Goal: Contribute content

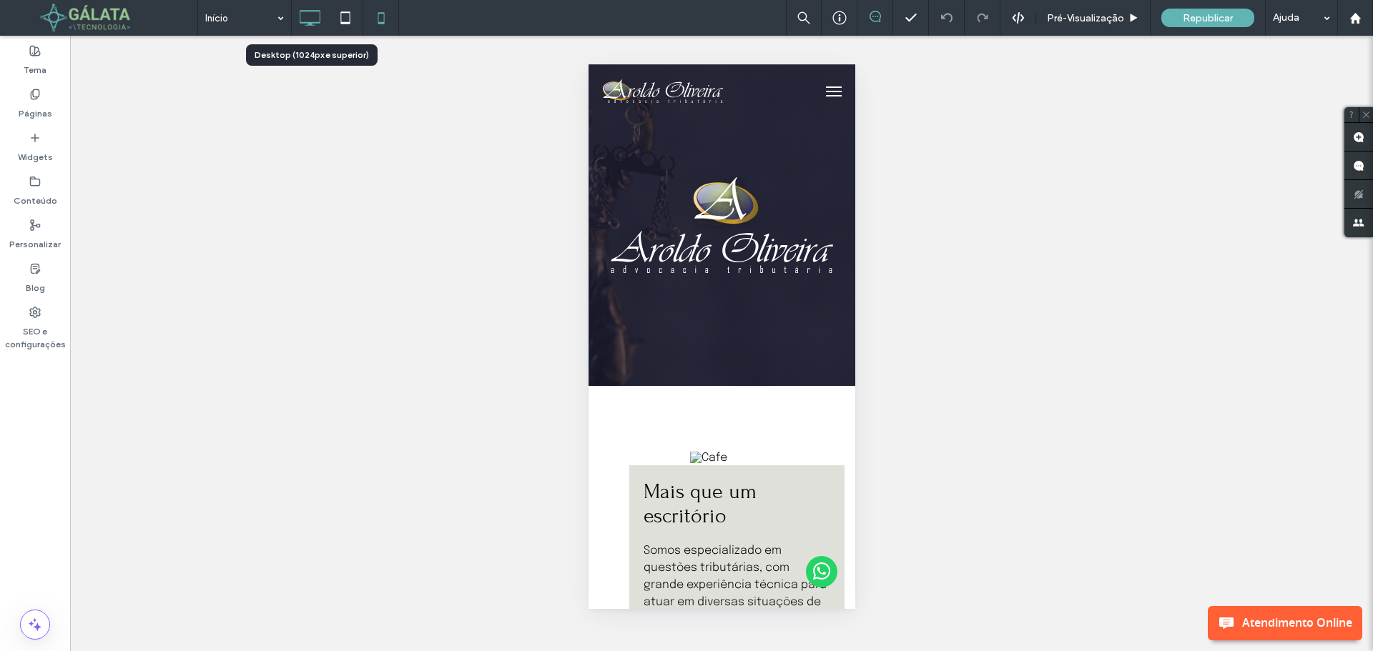
click at [307, 21] on icon at bounding box center [309, 18] width 29 height 29
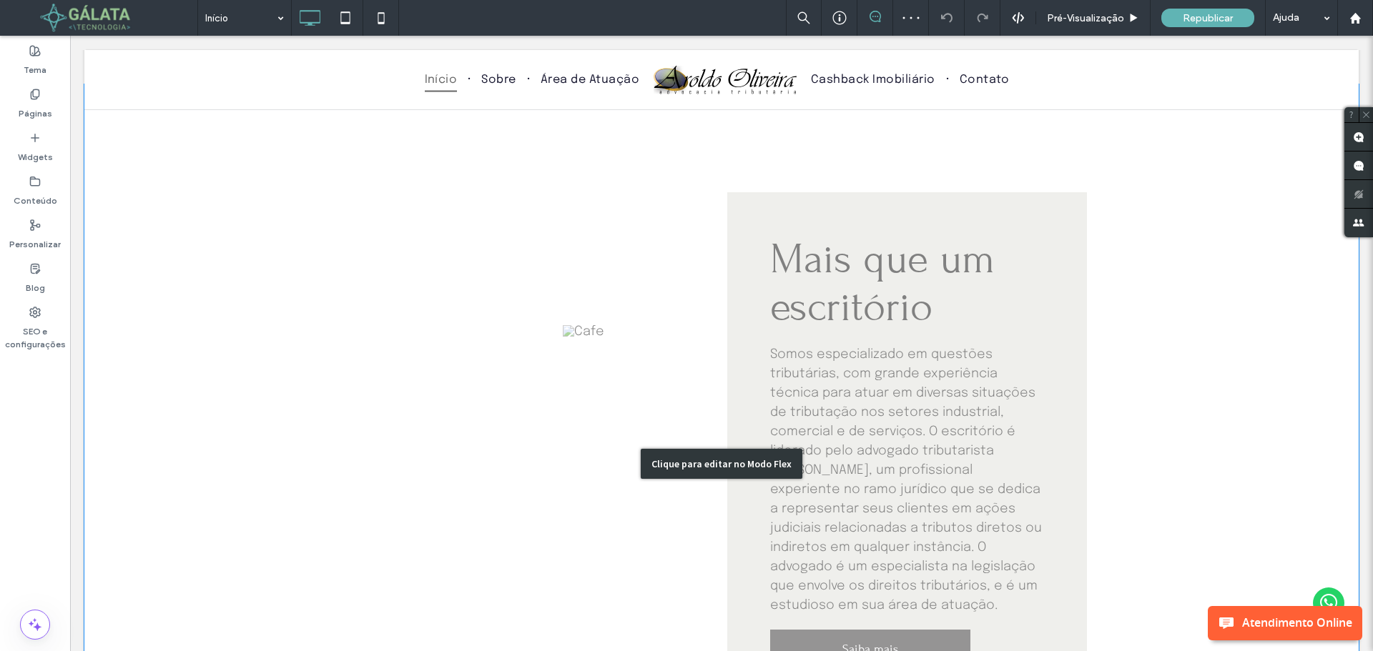
scroll to position [501, 0]
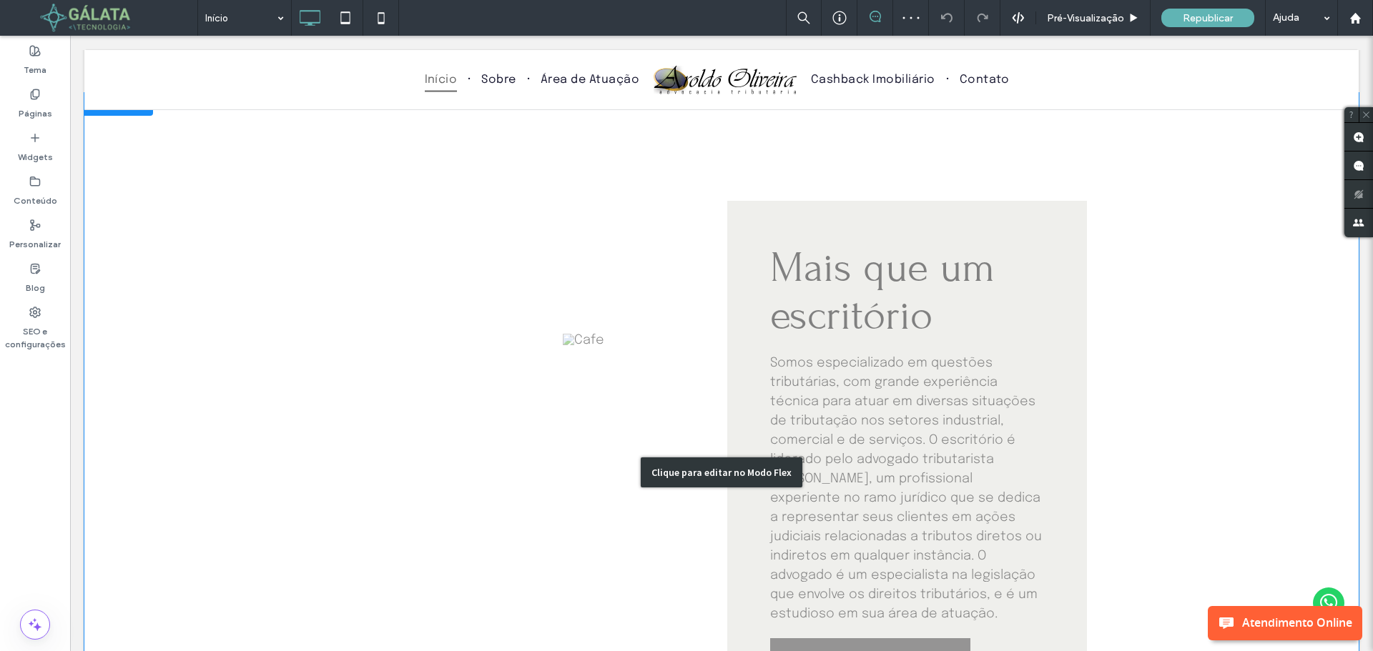
click at [576, 327] on div "Clique para editar no Modo Flex" at bounding box center [721, 472] width 1274 height 759
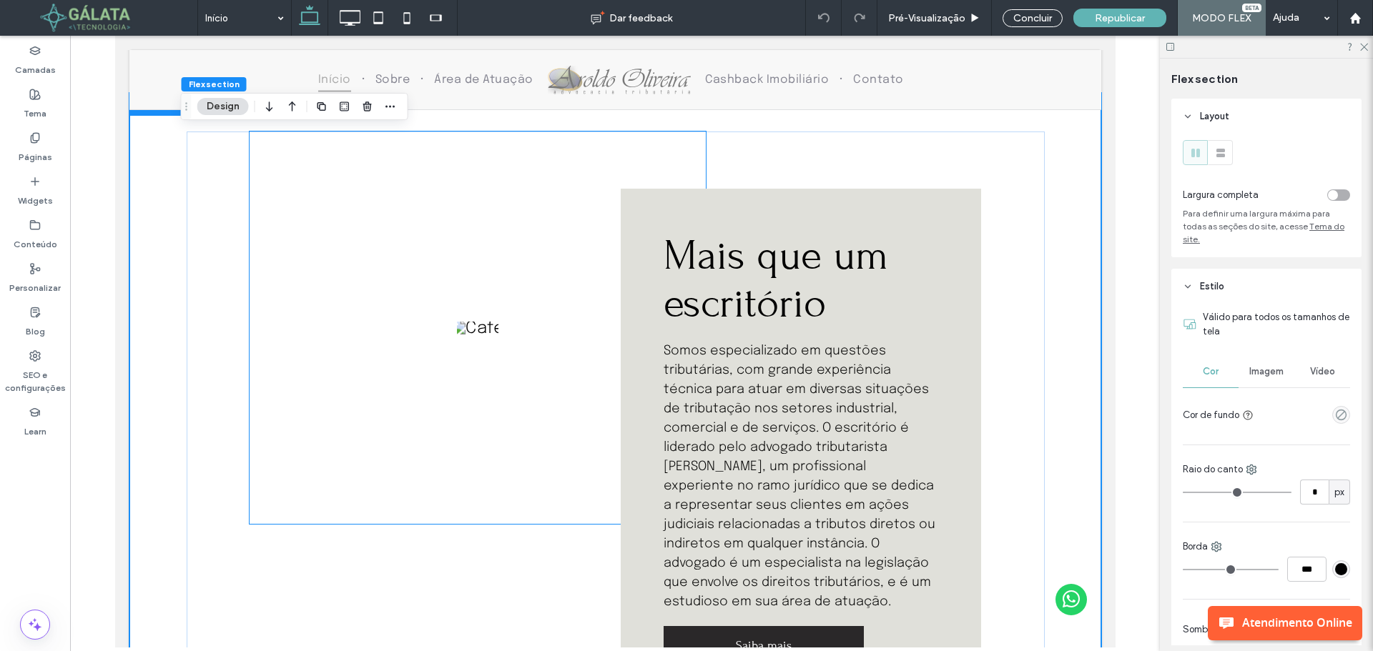
click at [475, 331] on img at bounding box center [477, 328] width 54 height 16
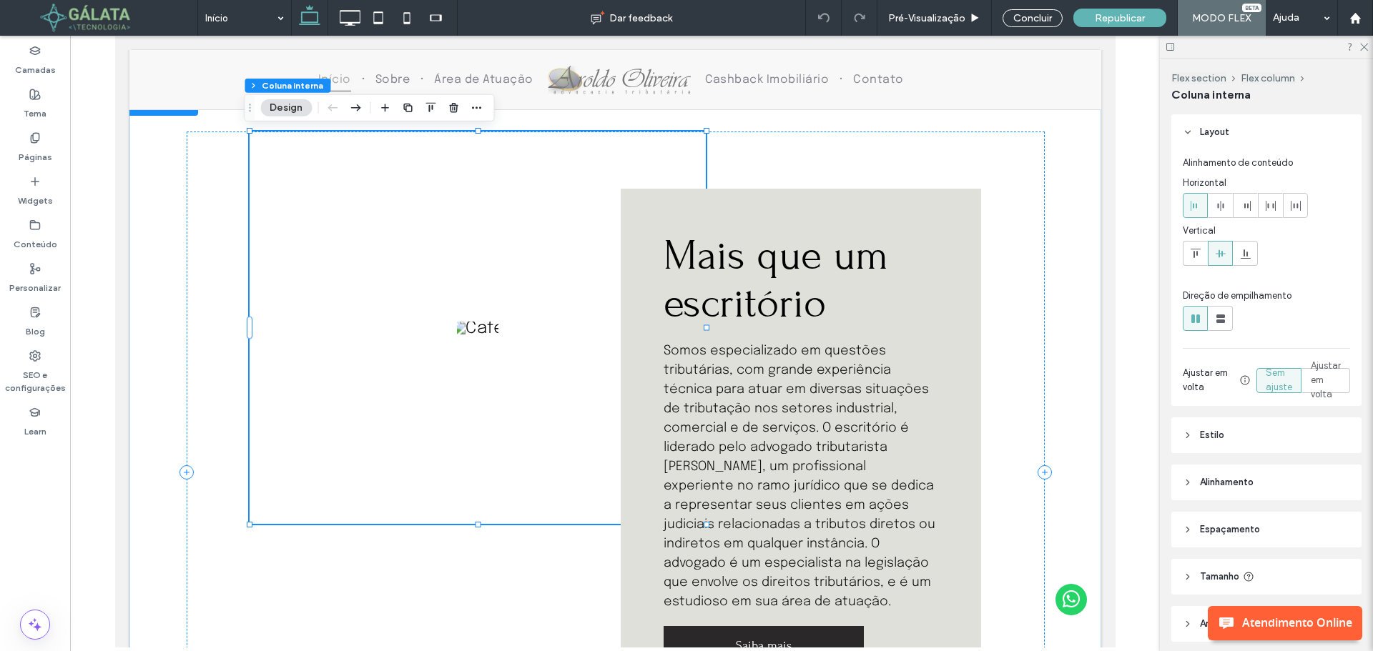
click at [475, 331] on img at bounding box center [477, 328] width 54 height 16
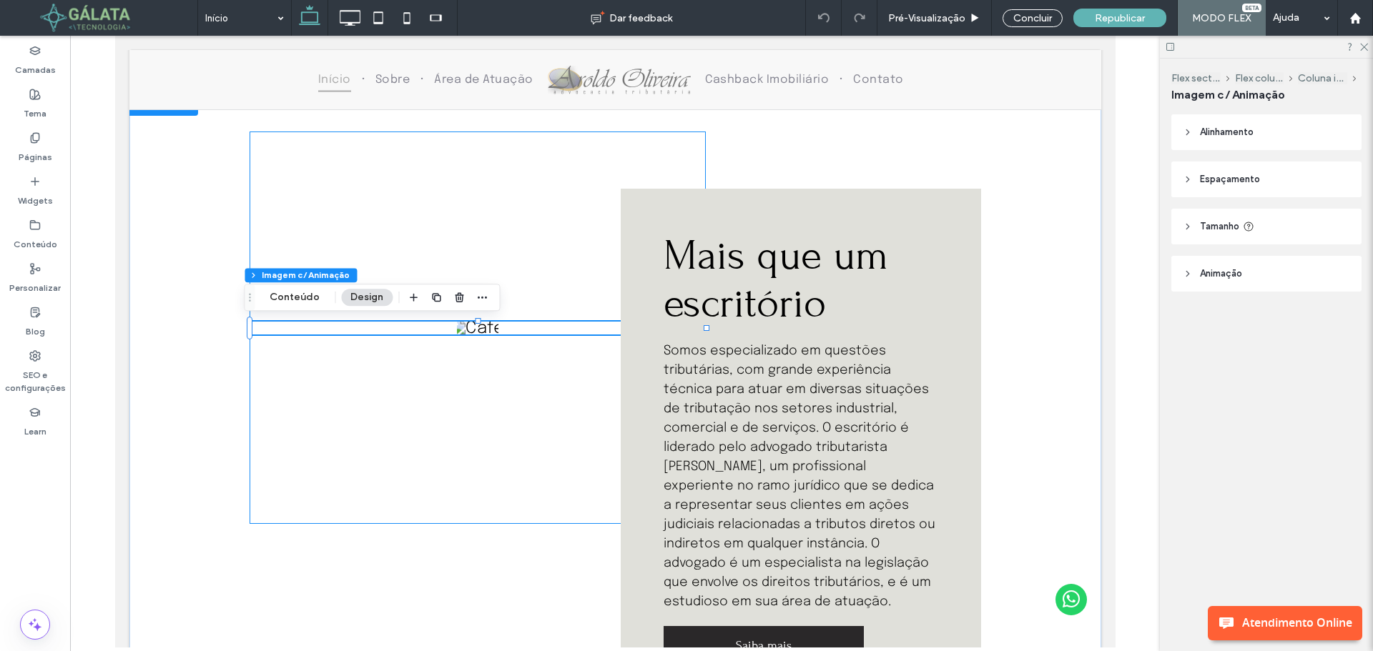
click at [475, 331] on img at bounding box center [477, 328] width 54 height 16
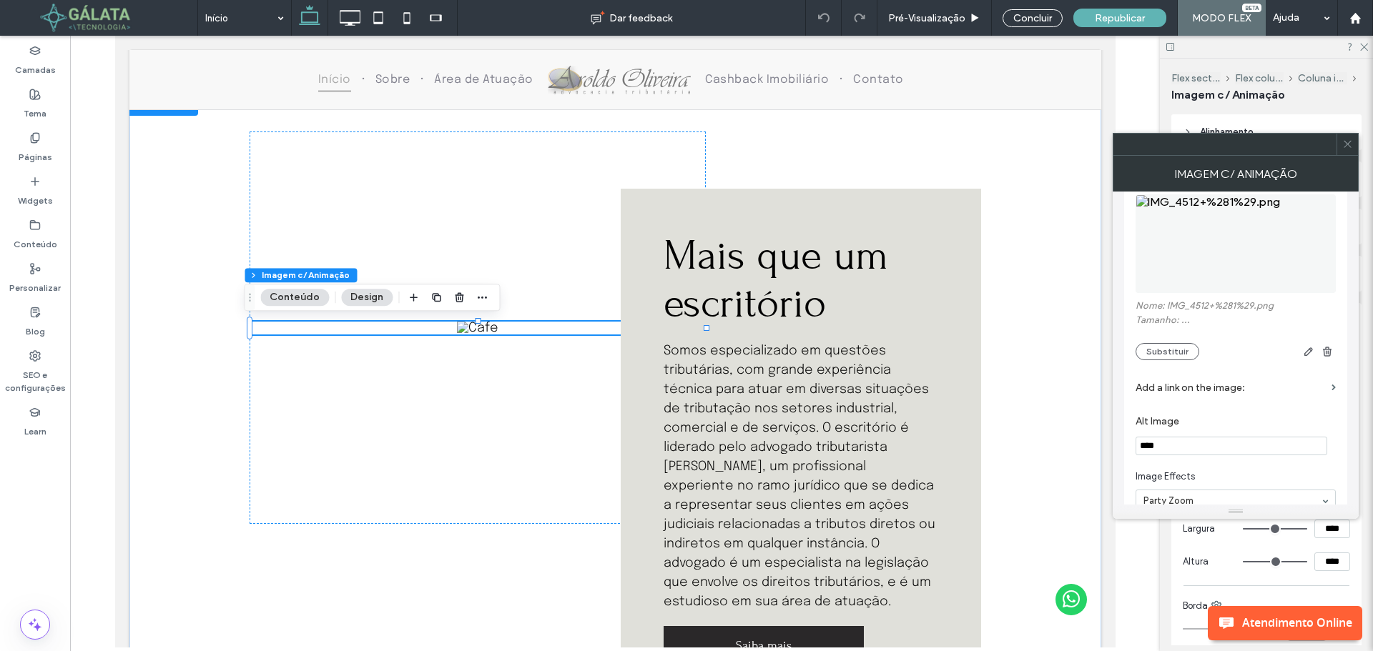
scroll to position [60, 0]
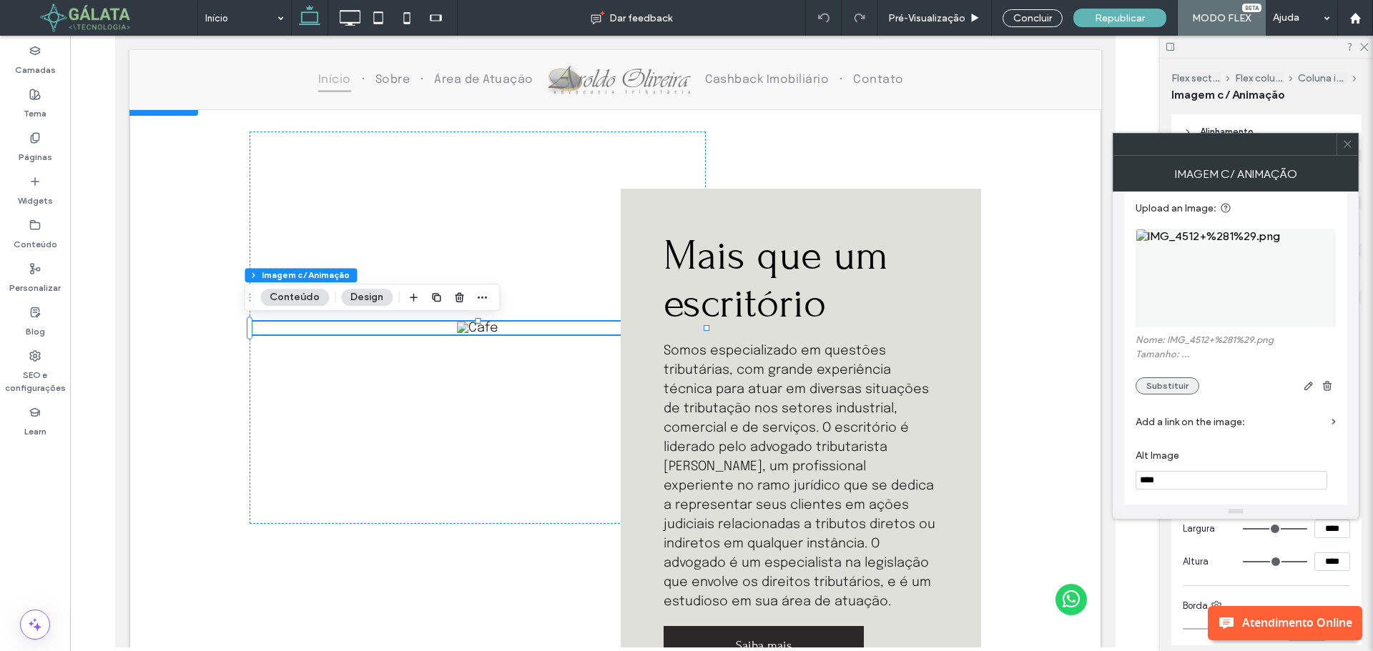
click at [1166, 381] on button "Substituir" at bounding box center [1168, 386] width 64 height 17
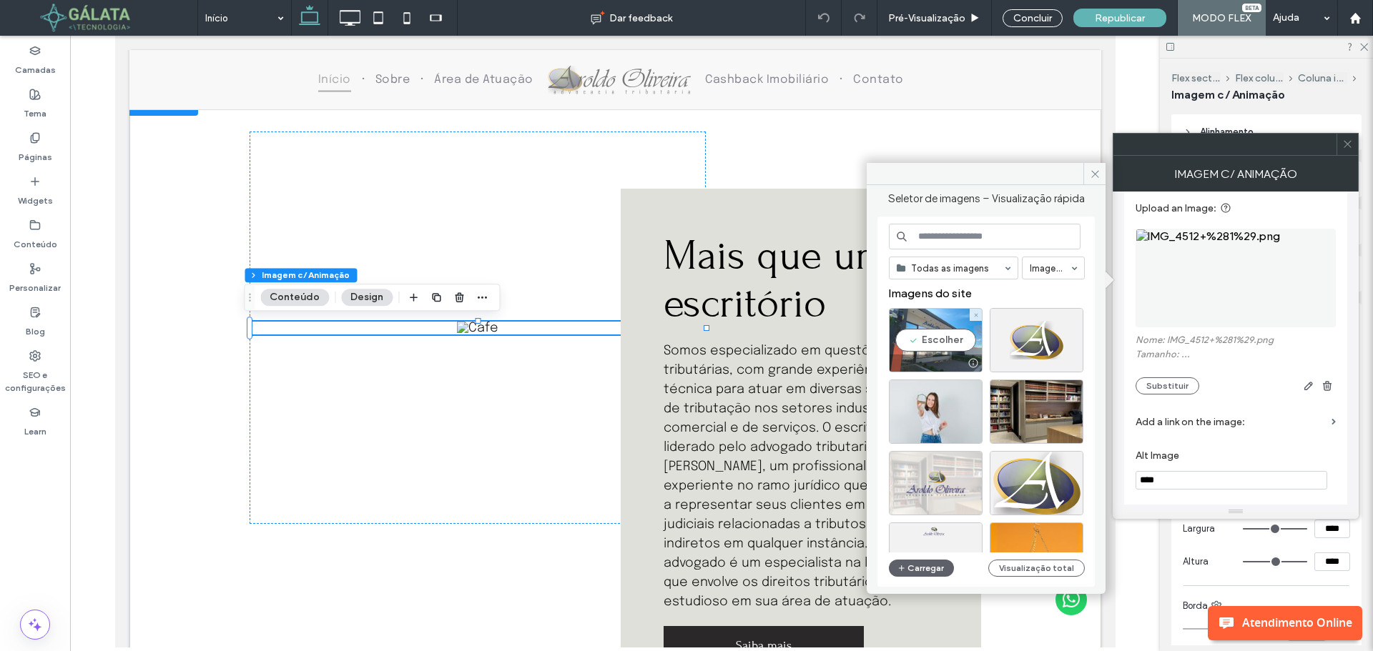
click at [930, 338] on div "Escolher" at bounding box center [936, 340] width 94 height 64
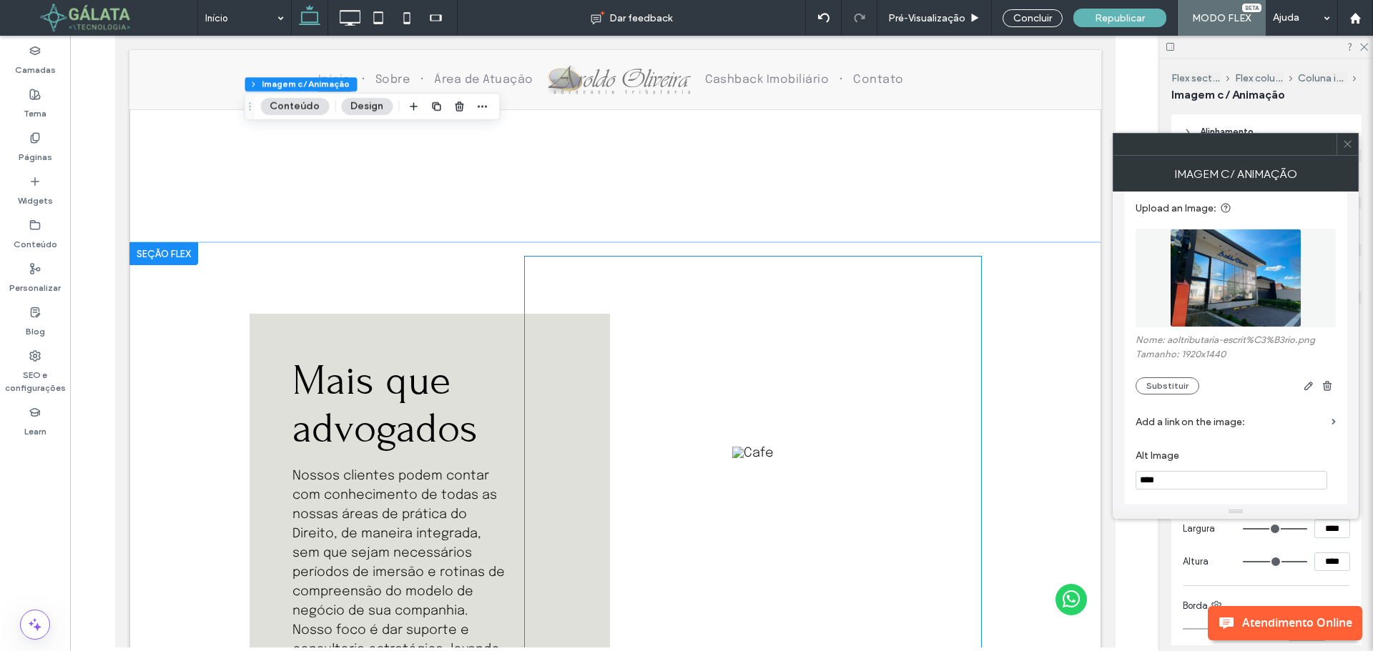
scroll to position [1144, 0]
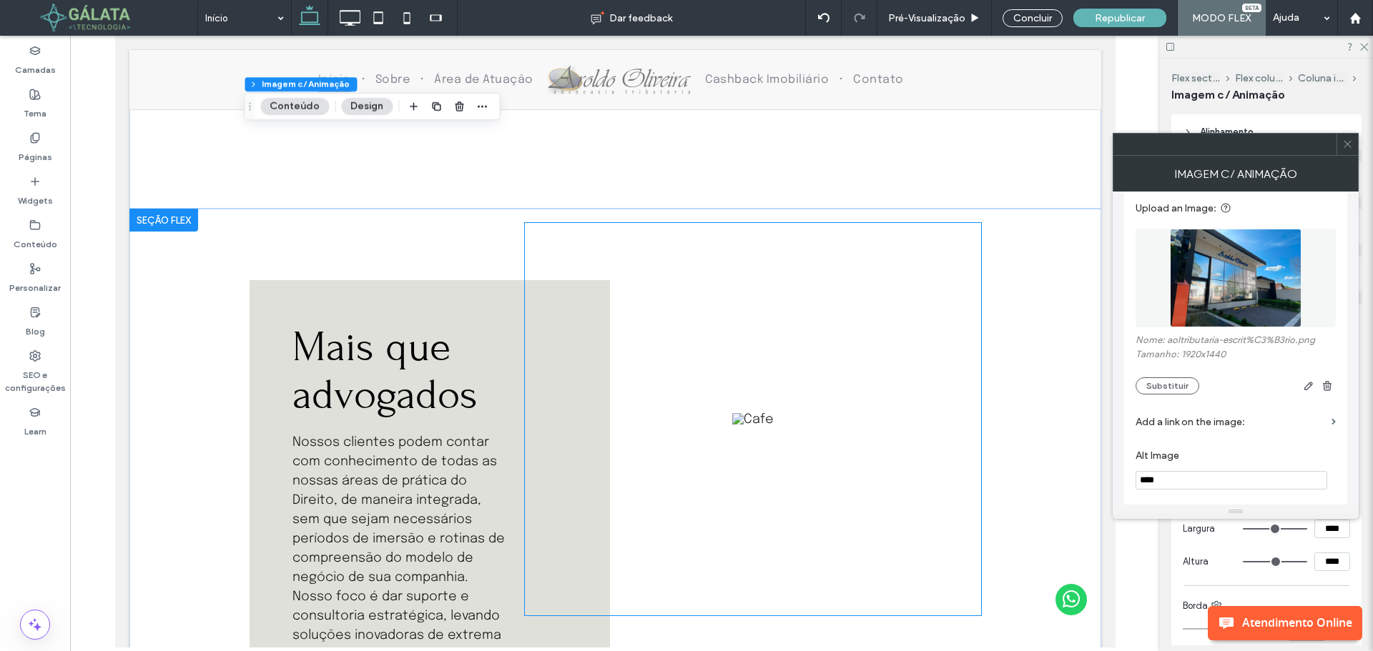
click at [753, 430] on div at bounding box center [752, 419] width 456 height 393
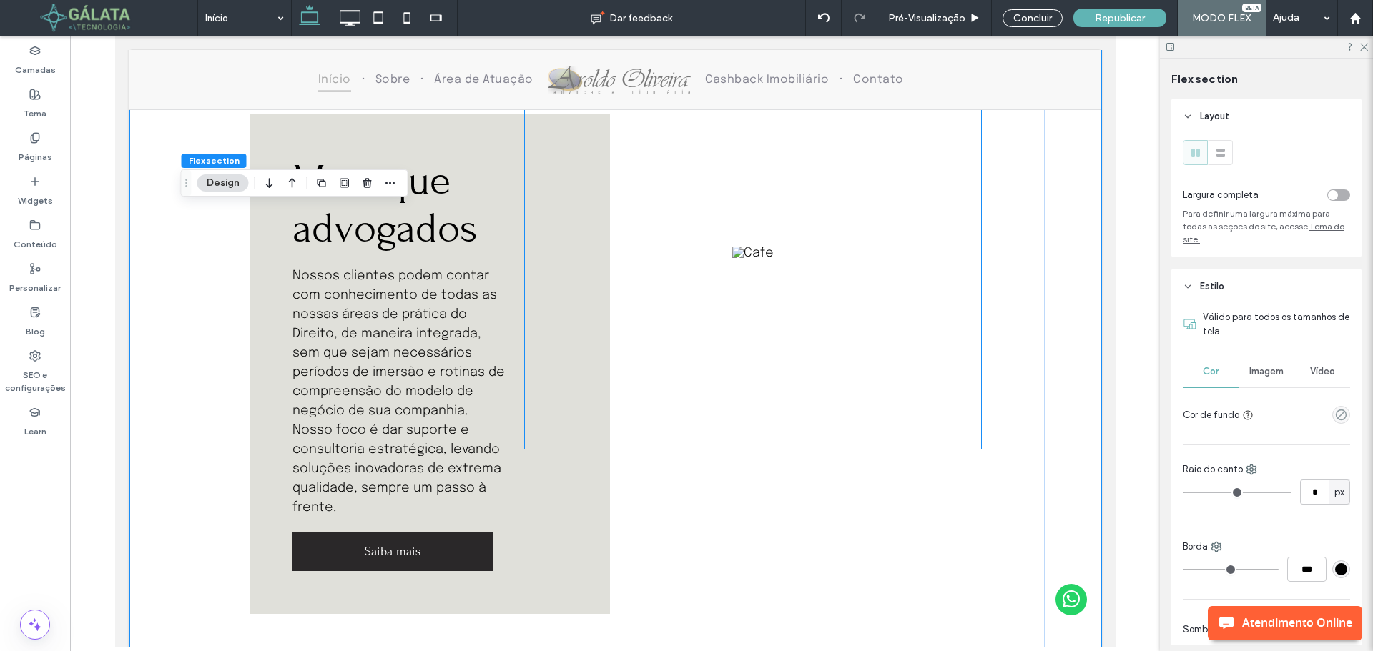
scroll to position [1317, 0]
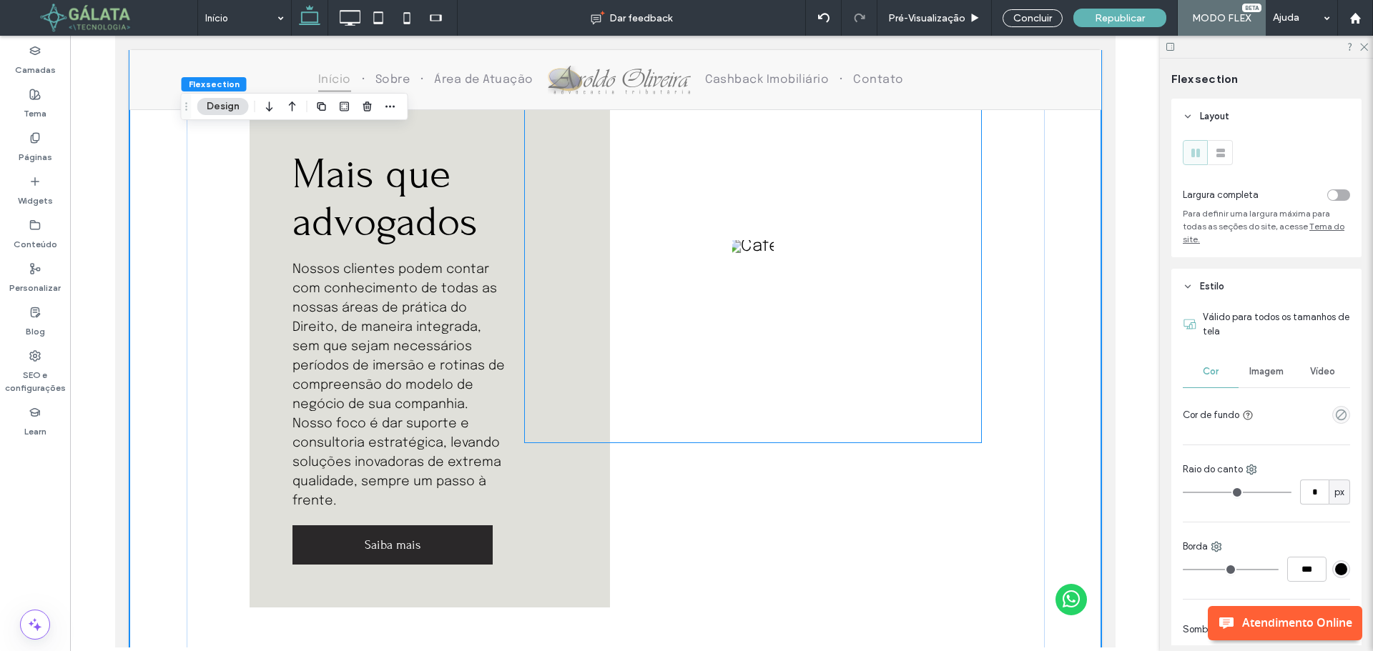
click at [759, 251] on img at bounding box center [752, 246] width 54 height 16
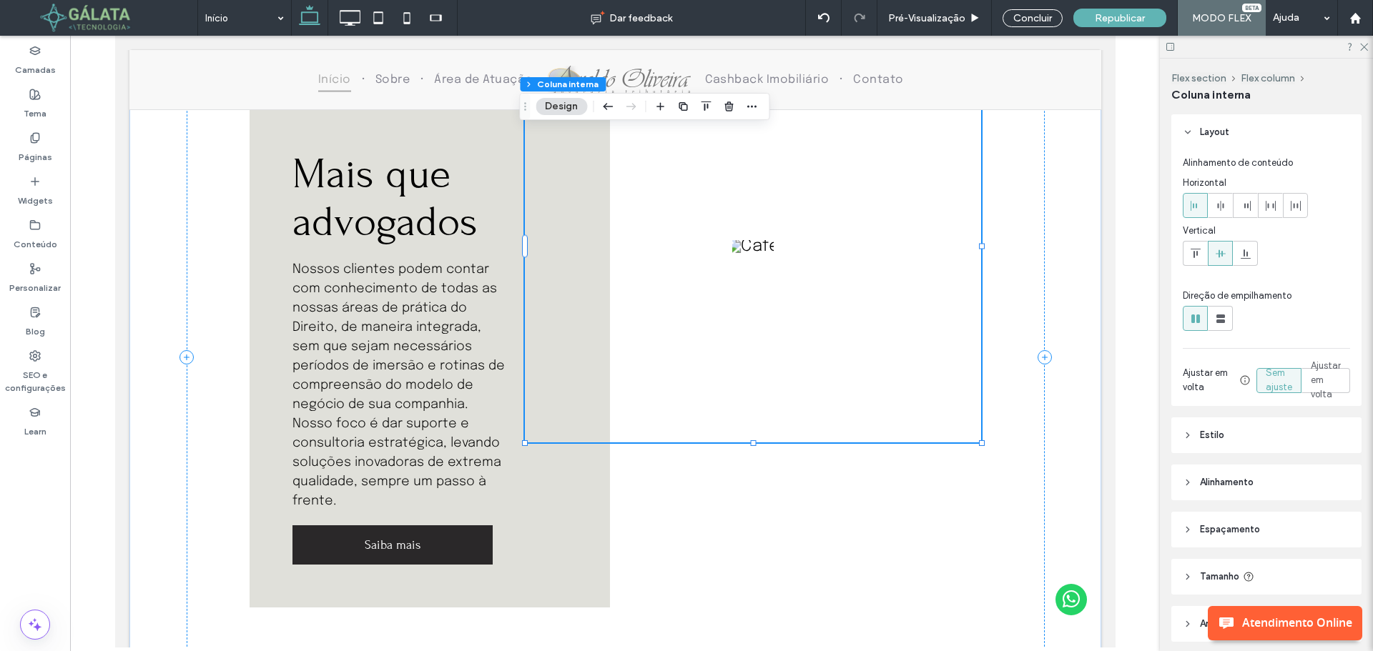
type input "**"
click at [755, 246] on img at bounding box center [752, 246] width 54 height 16
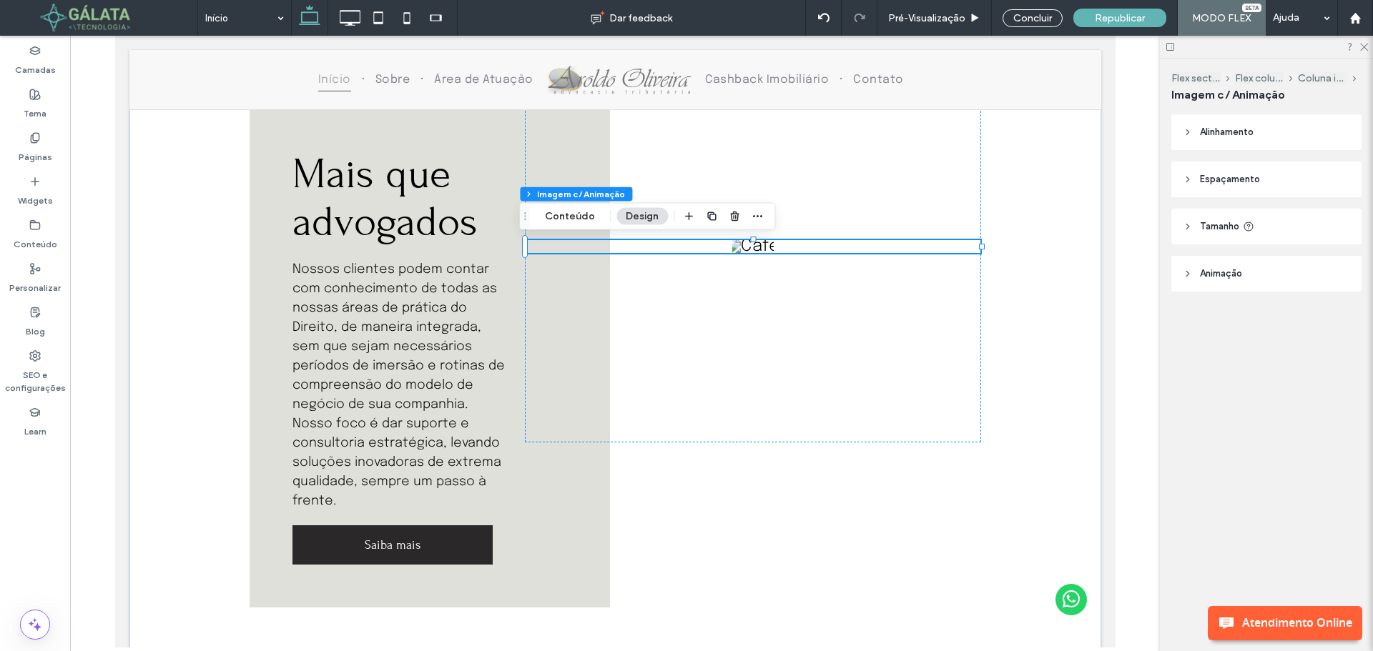
click at [755, 246] on img at bounding box center [752, 246] width 54 height 16
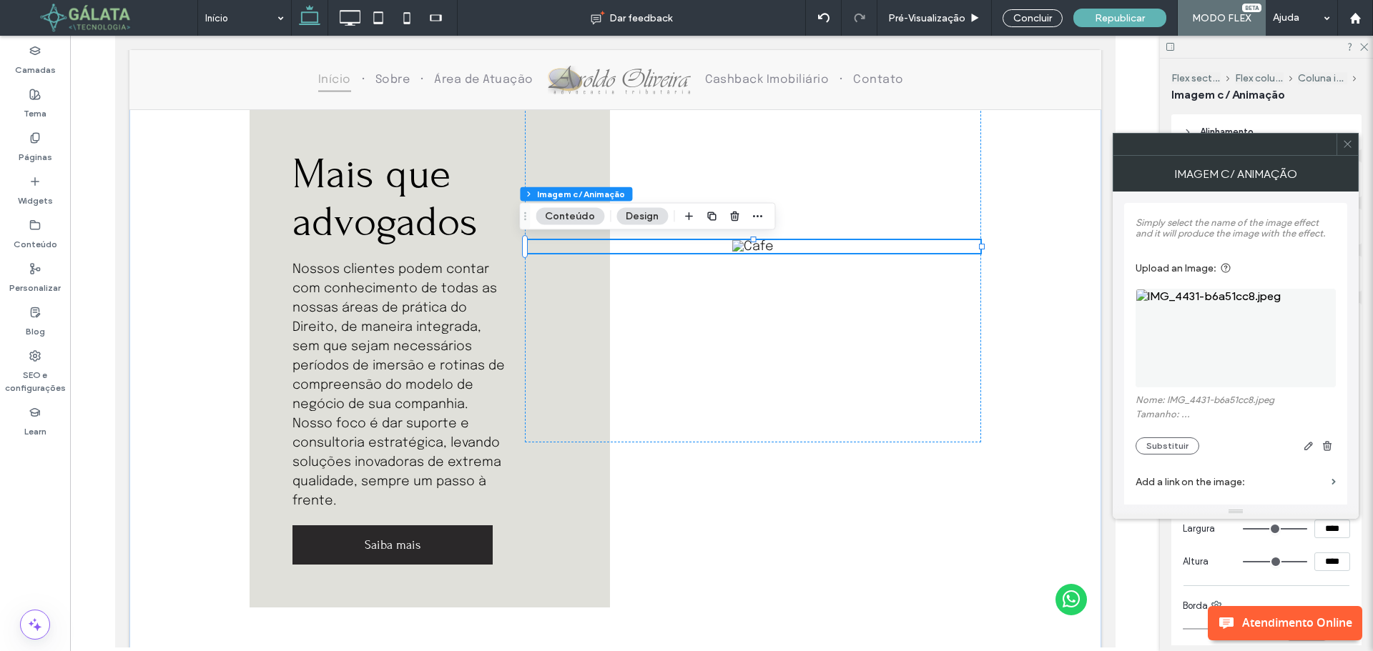
click at [1246, 295] on img at bounding box center [1236, 338] width 200 height 99
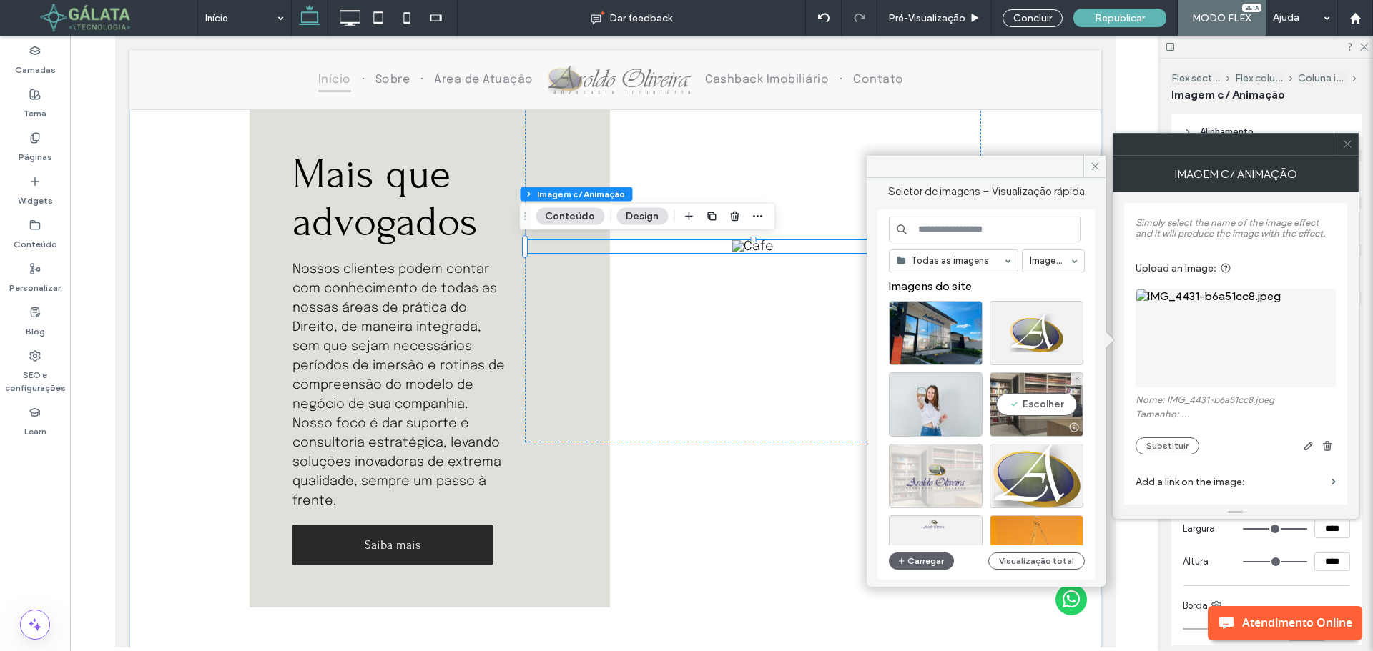
click at [1050, 405] on div "Escolher" at bounding box center [1037, 405] width 94 height 64
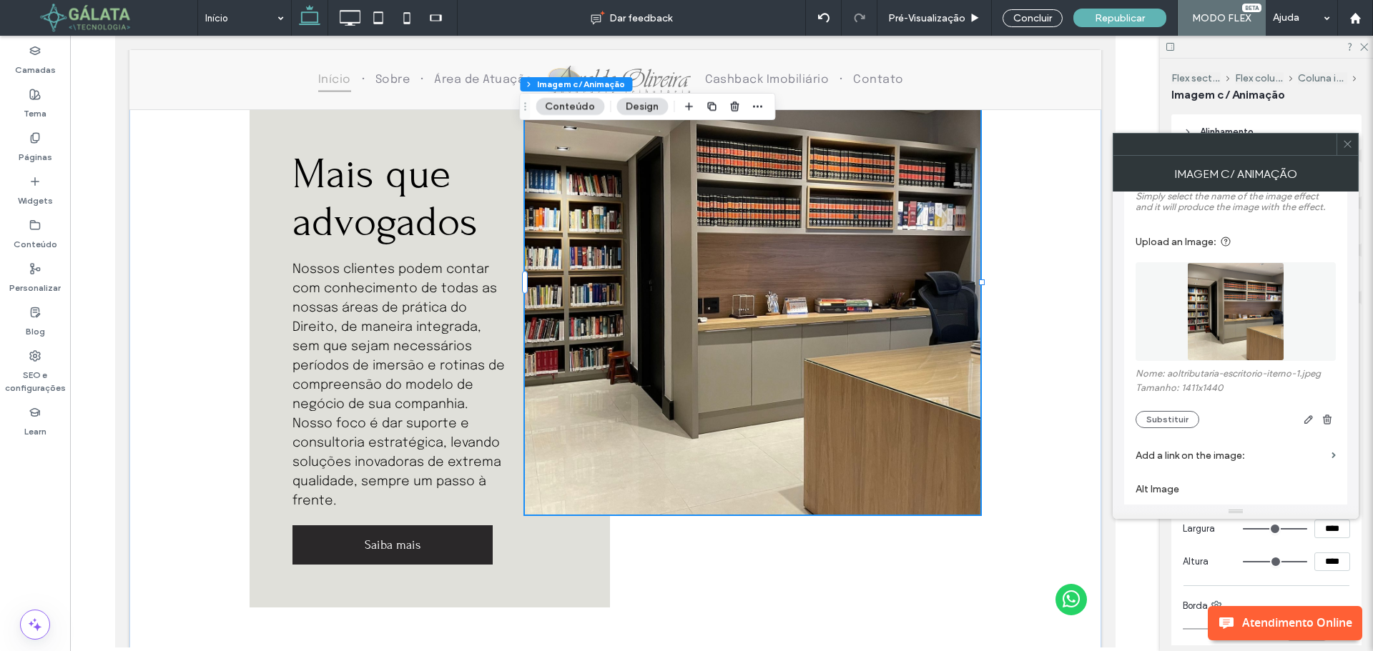
scroll to position [0, 0]
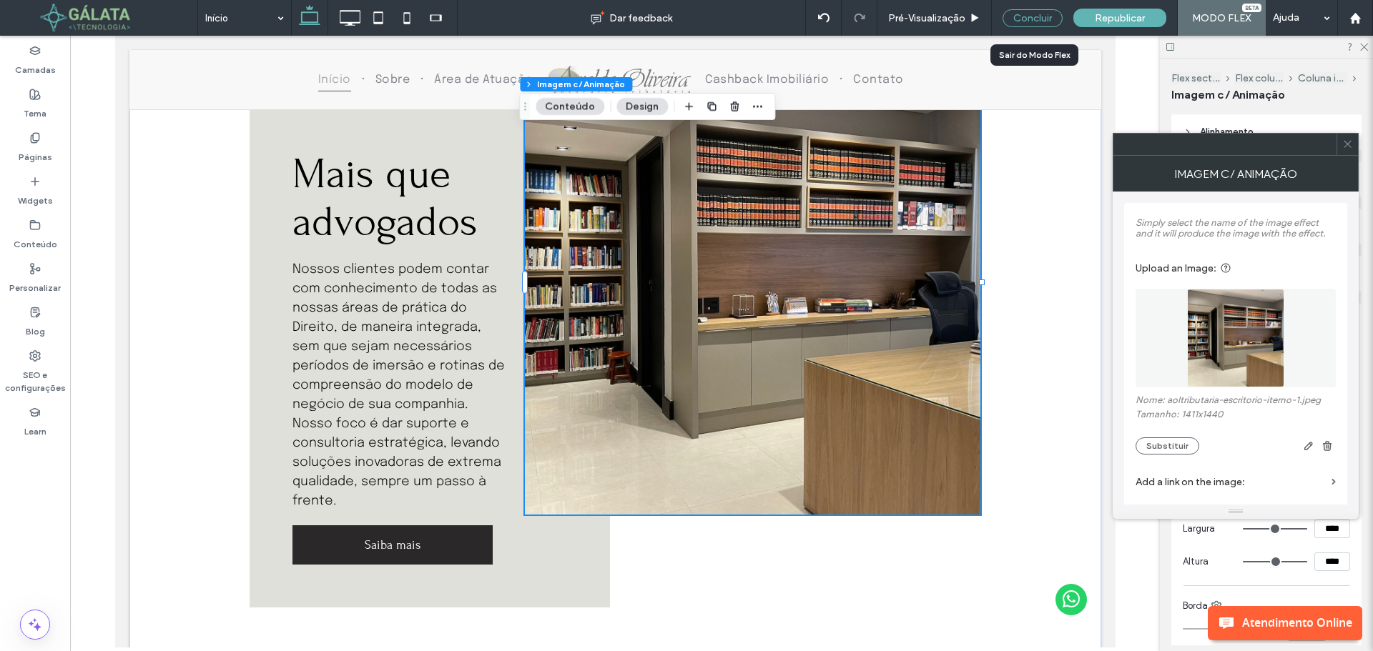
click at [1038, 18] on div "Concluir" at bounding box center [1033, 18] width 60 height 18
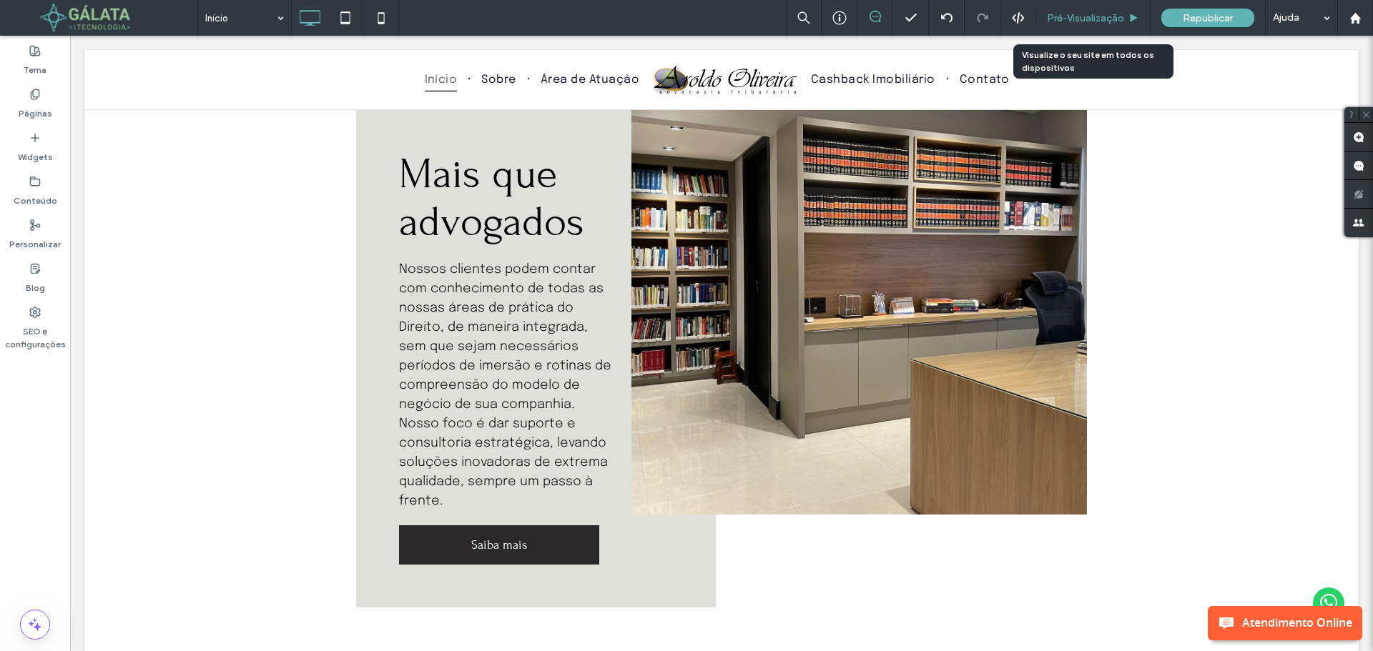
click at [1133, 23] on icon at bounding box center [1133, 18] width 11 height 11
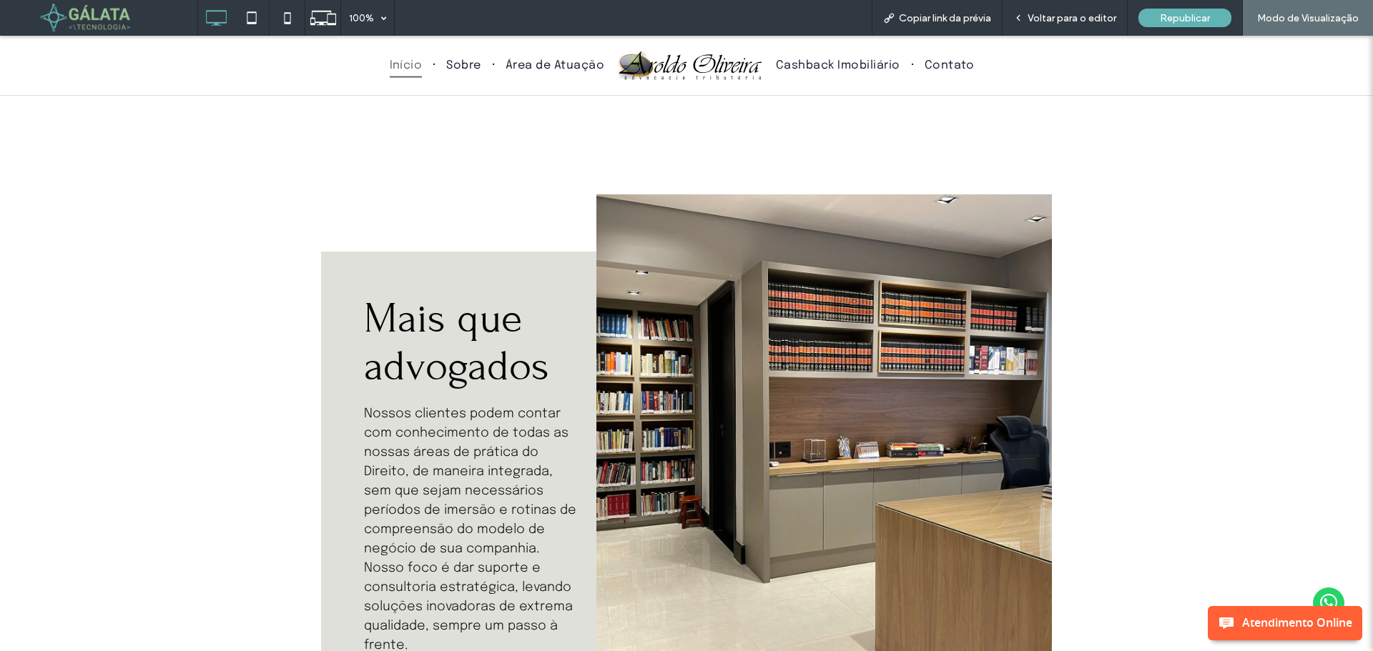
scroll to position [1103, 0]
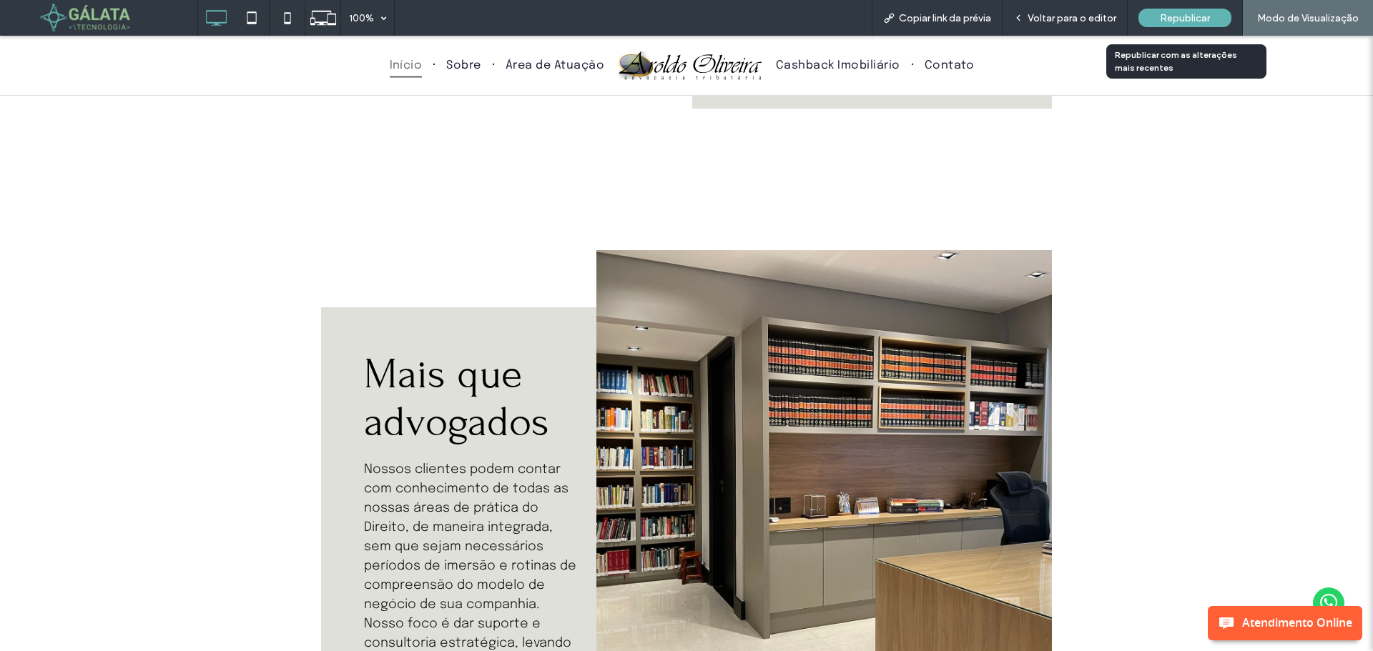
click at [1168, 17] on span "Republicar" at bounding box center [1185, 18] width 50 height 12
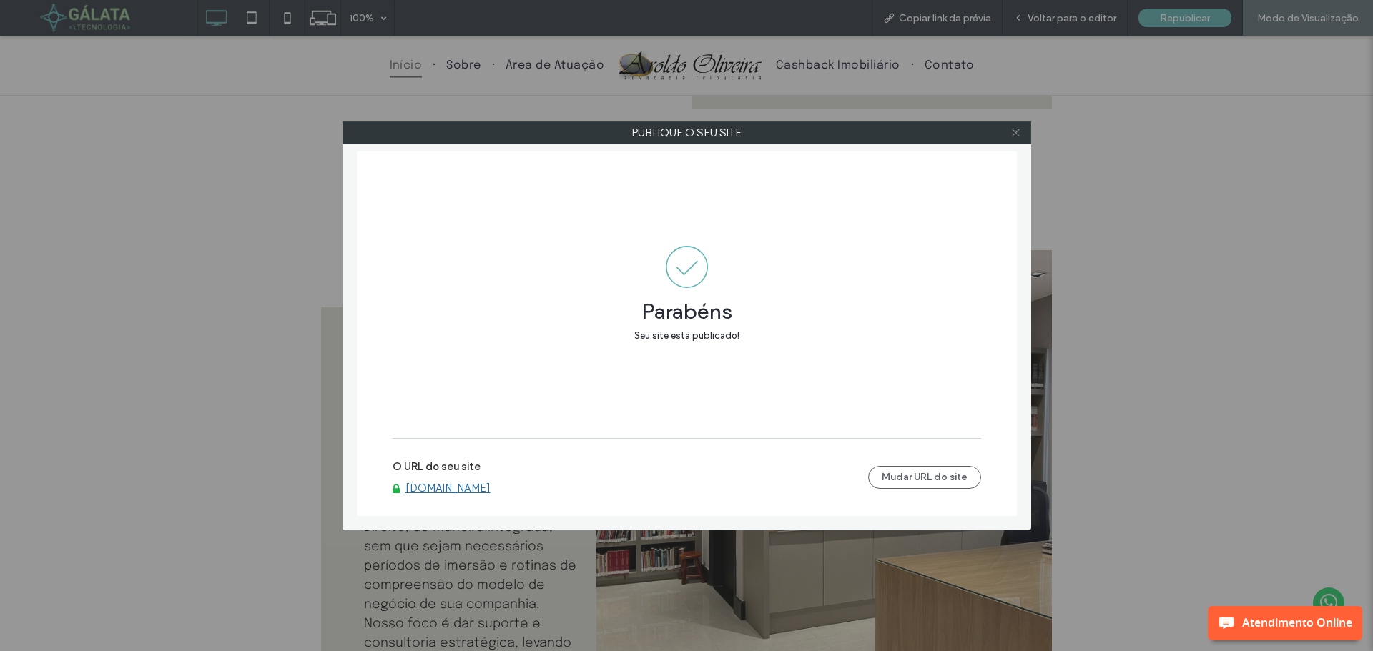
click at [1023, 129] on div at bounding box center [1015, 132] width 21 height 21
click at [1013, 137] on icon at bounding box center [1015, 132] width 11 height 11
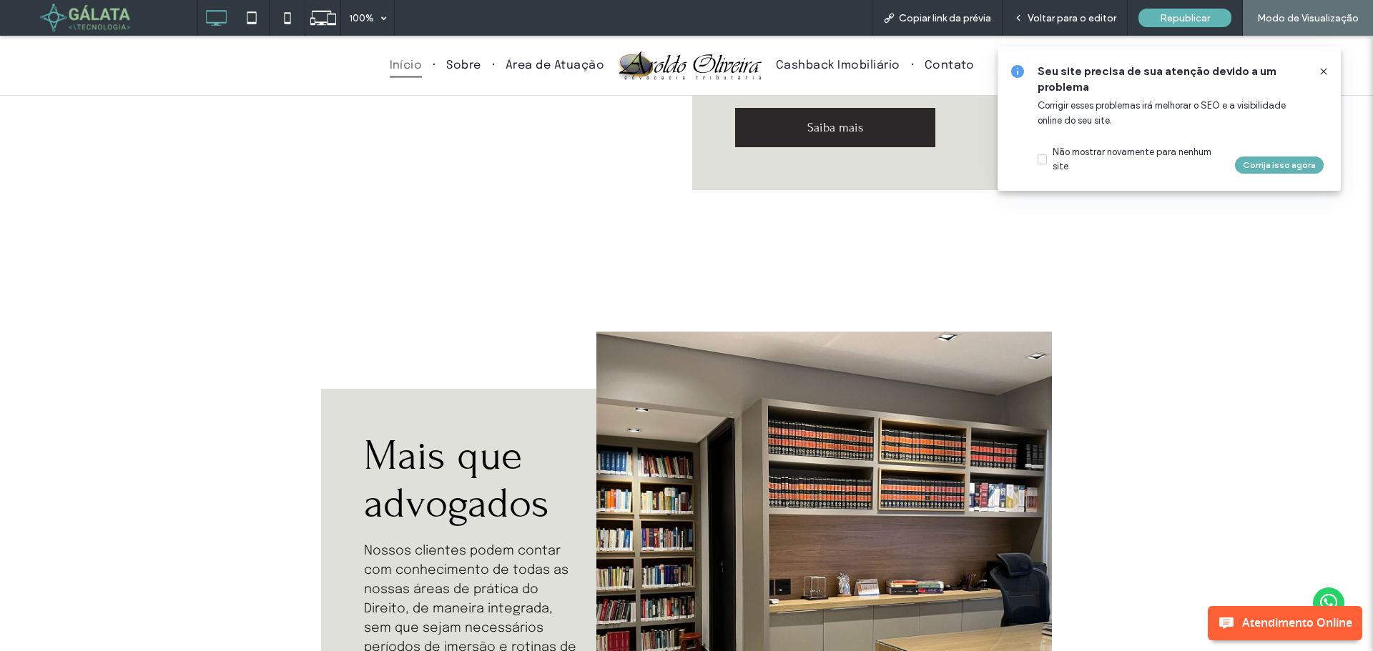
scroll to position [817, 0]
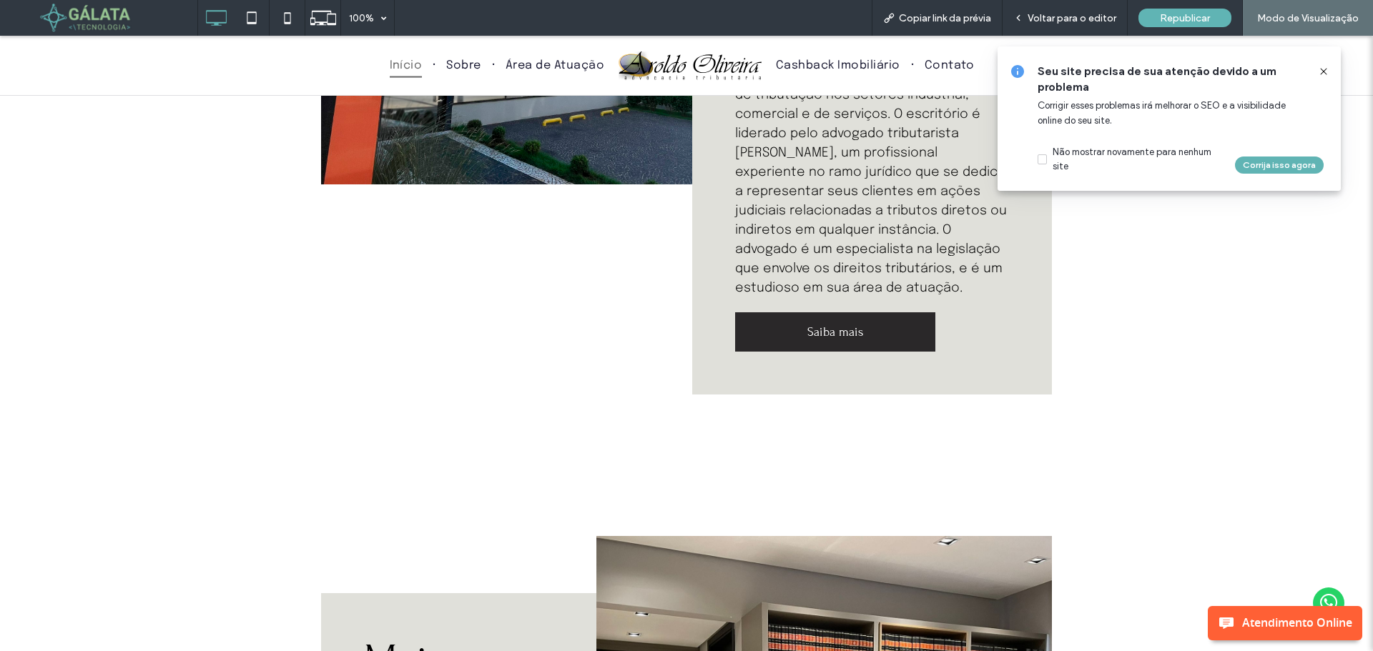
click at [1137, 247] on div "Mais que um escritório Somos especializado em questões tributárias, com grande …" at bounding box center [686, 142] width 1373 height 759
click at [252, 14] on icon at bounding box center [251, 18] width 29 height 29
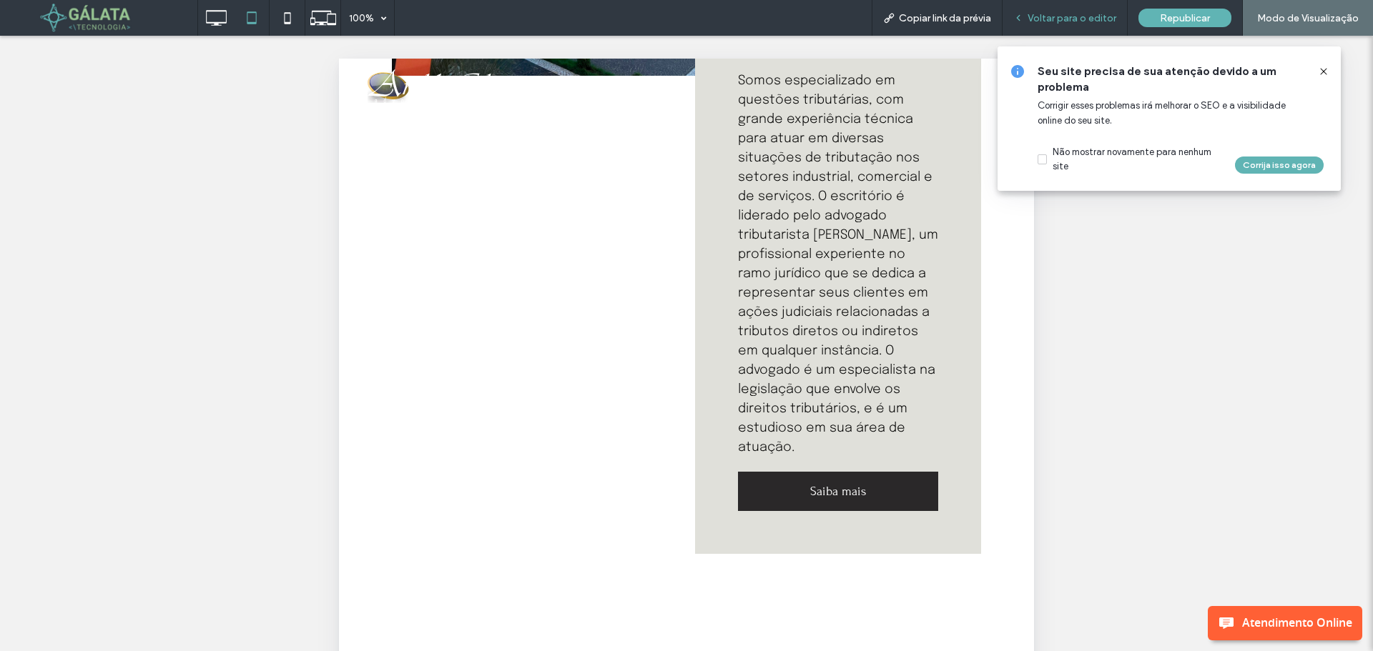
click at [1048, 23] on span "Voltar para o editor" at bounding box center [1072, 18] width 89 height 12
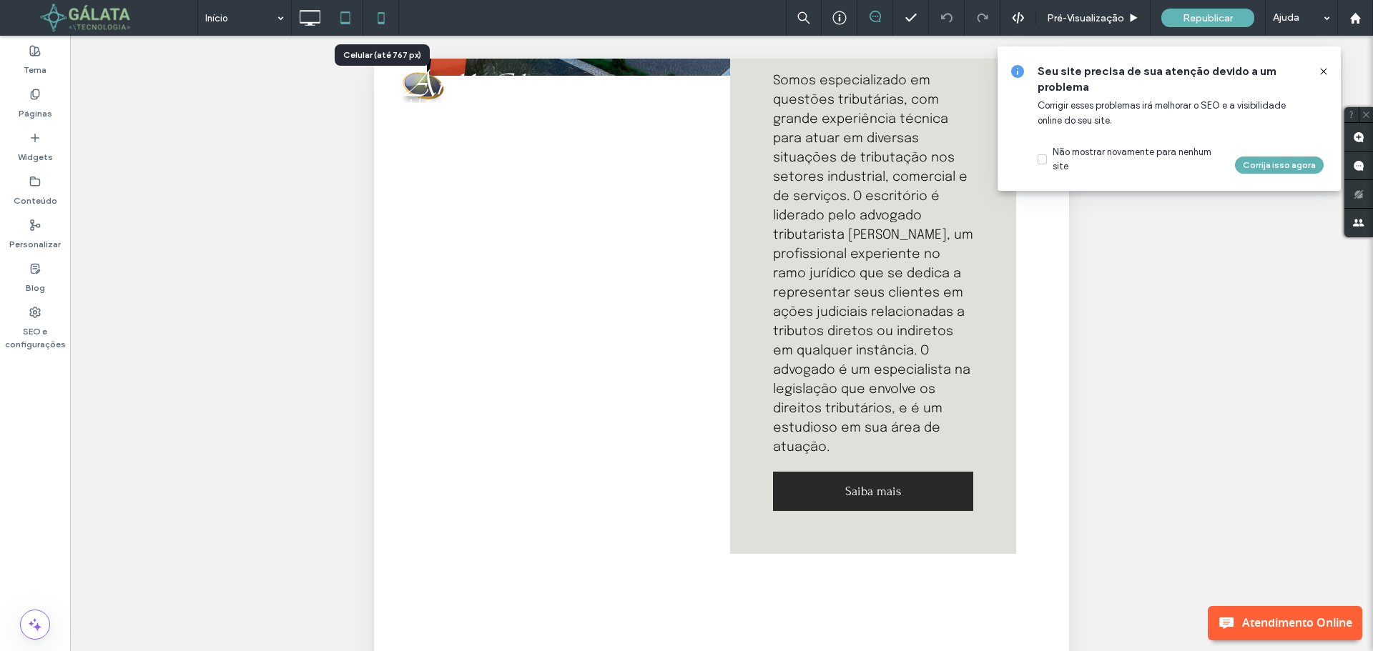
click at [380, 14] on use at bounding box center [381, 17] width 6 height 11
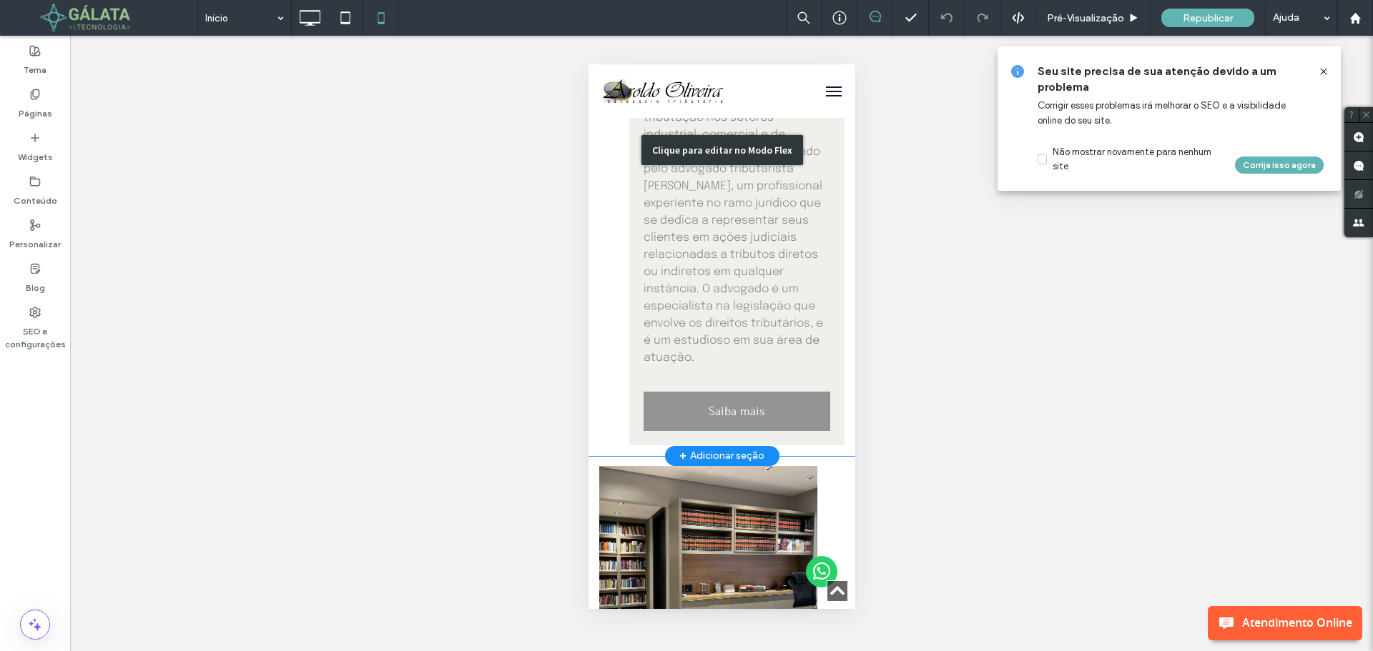
scroll to position [644, 0]
